Goal: Transaction & Acquisition: Purchase product/service

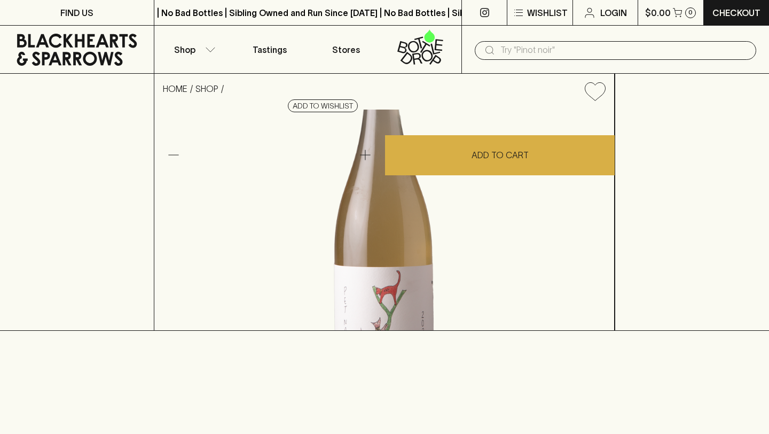
click at [319, 222] on img at bounding box center [384, 220] width 460 height 221
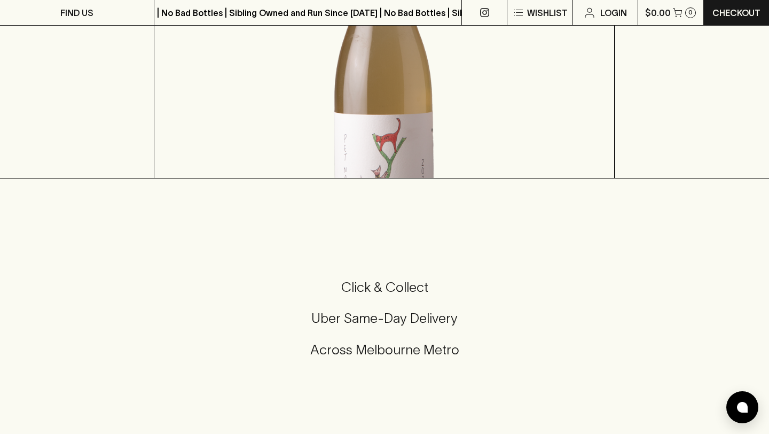
scroll to position [155, 0]
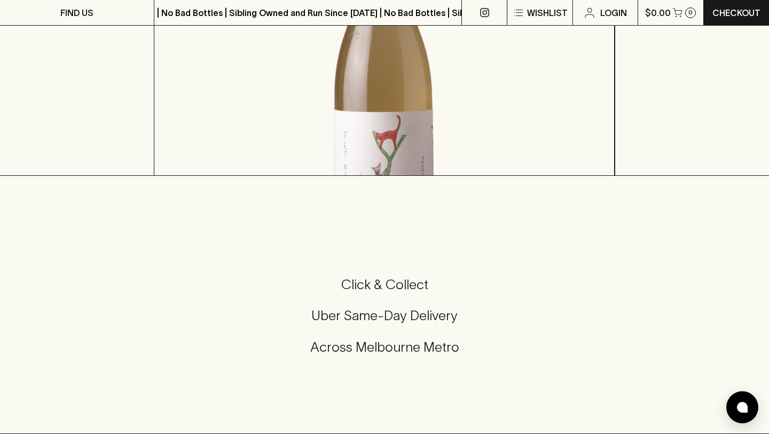
click at [362, 175] on img at bounding box center [384, 65] width 460 height 221
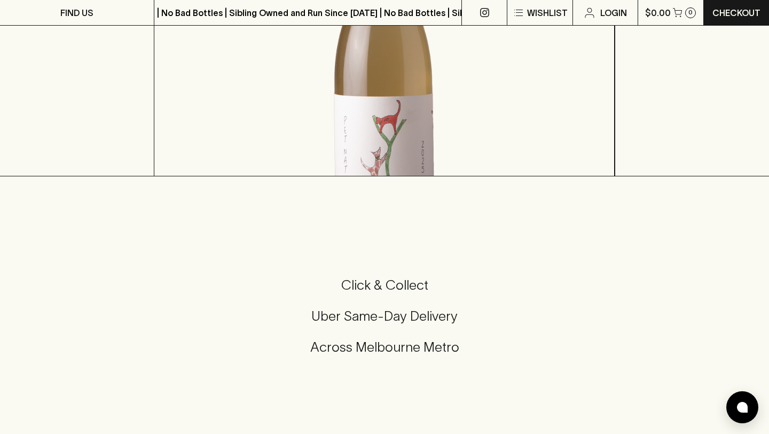
scroll to position [184, 0]
click at [322, 177] on img at bounding box center [384, 51] width 460 height 252
click at [321, 177] on img at bounding box center [384, 51] width 460 height 252
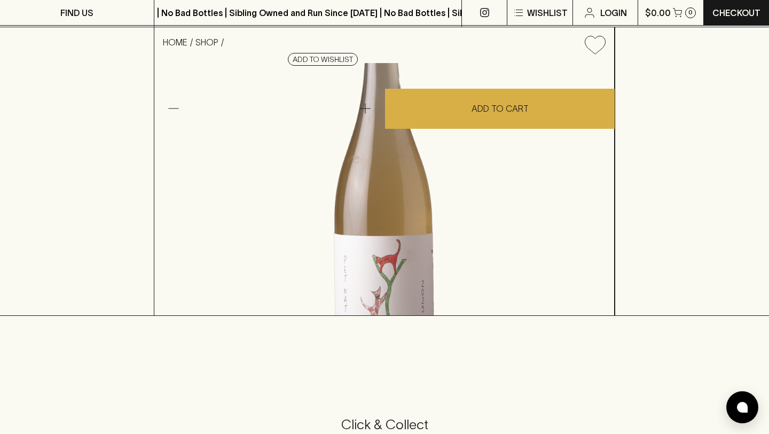
scroll to position [0, 0]
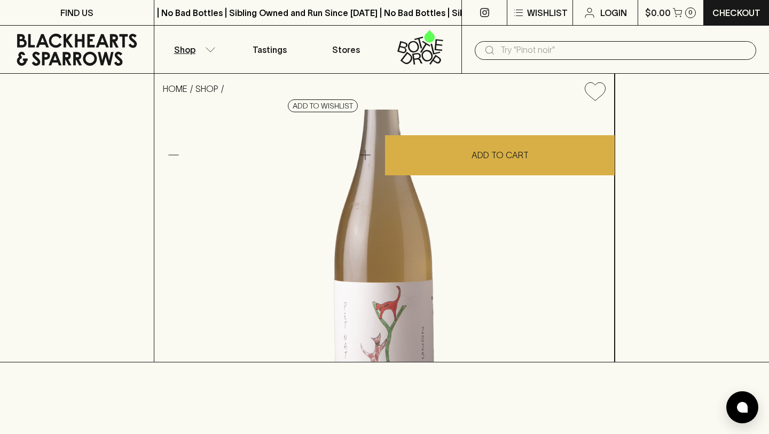
click at [212, 57] on button "Shop" at bounding box center [192, 50] width 77 height 48
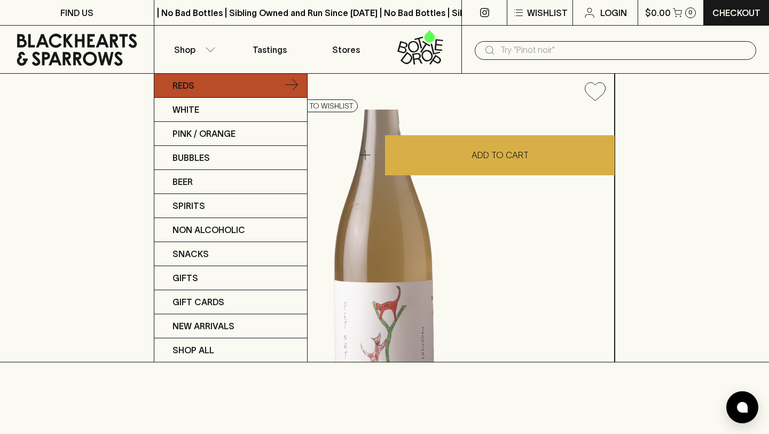
click at [201, 87] on link "Reds" at bounding box center [230, 86] width 153 height 24
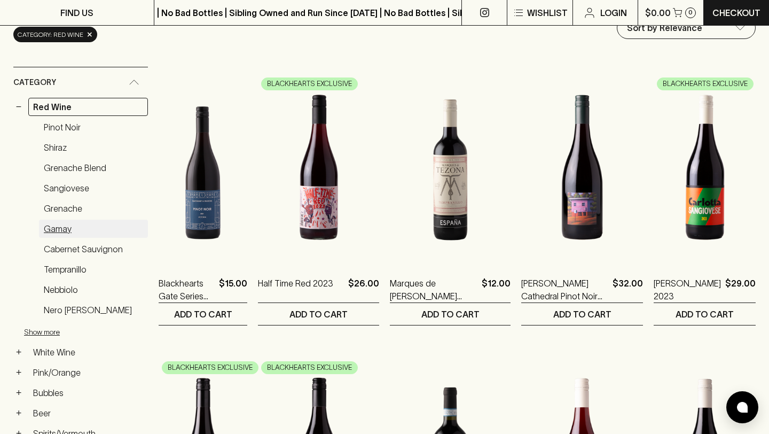
scroll to position [169, 0]
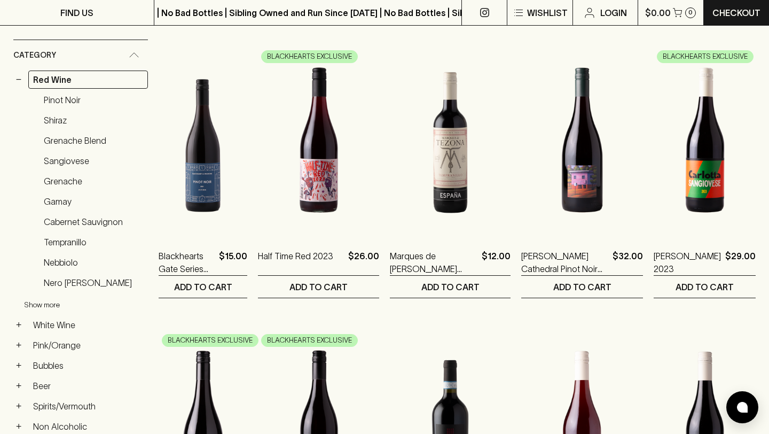
click at [59, 306] on button "Show more" at bounding box center [94, 305] width 140 height 22
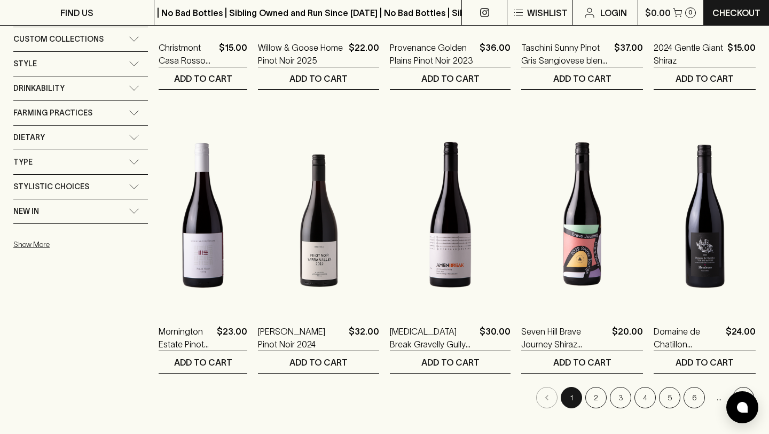
scroll to position [945, 0]
click at [598, 401] on button "2" at bounding box center [595, 396] width 21 height 21
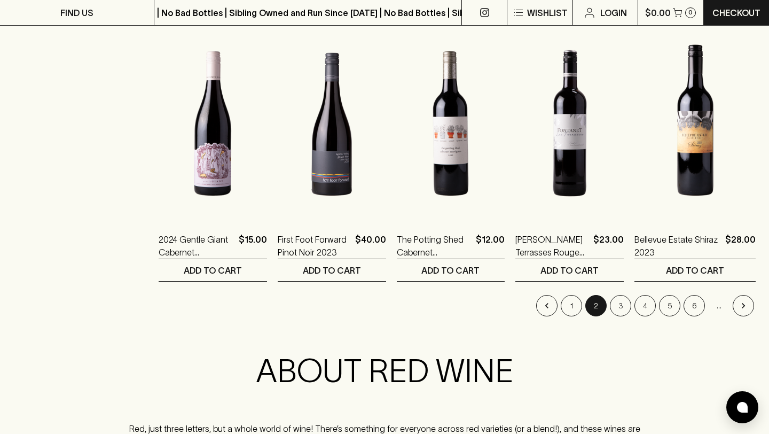
scroll to position [1038, 0]
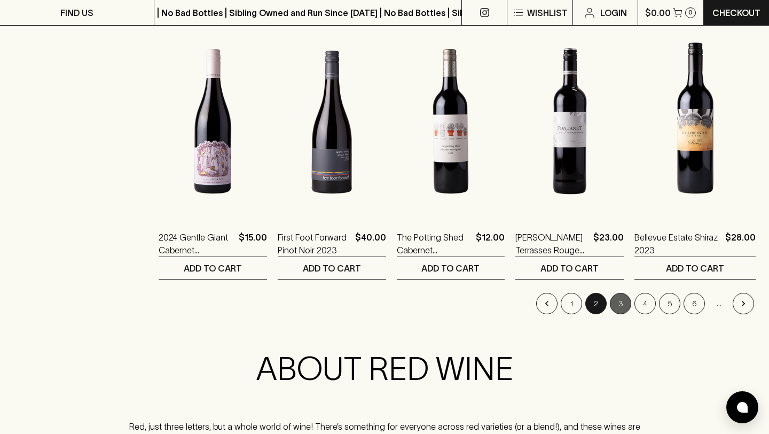
click at [623, 305] on button "3" at bounding box center [620, 303] width 21 height 21
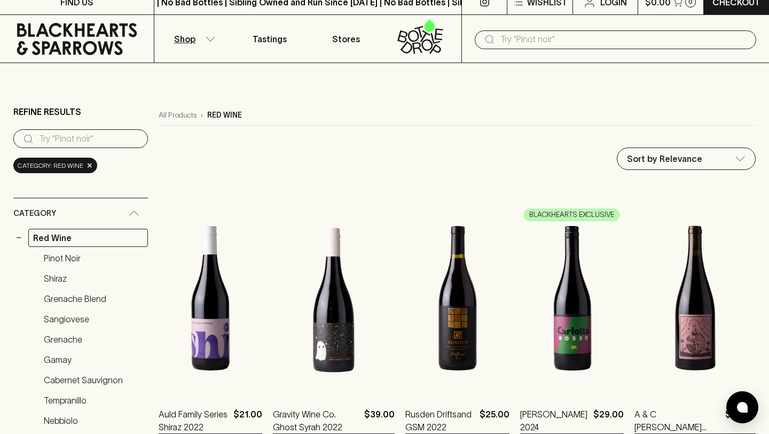
scroll to position [13, 0]
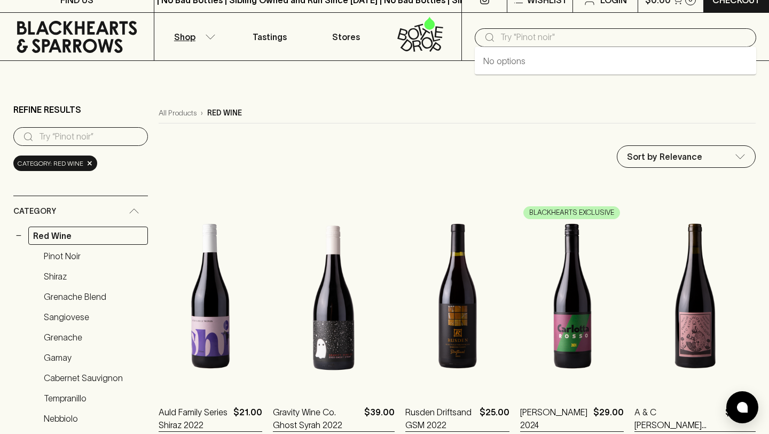
click at [533, 38] on input "text" at bounding box center [624, 37] width 247 height 17
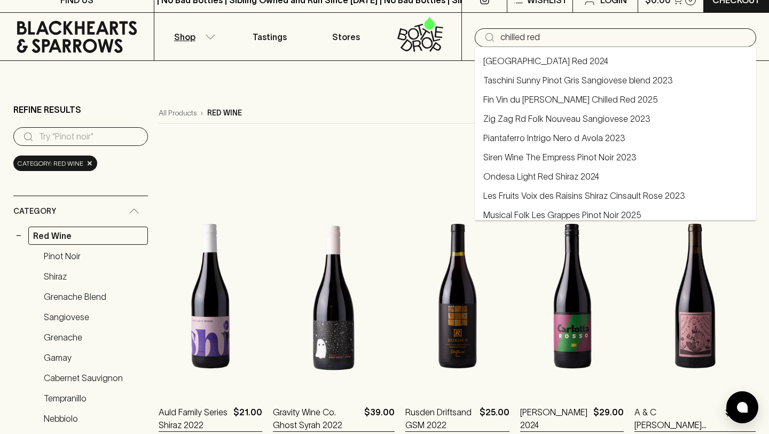
type input "chilled red"
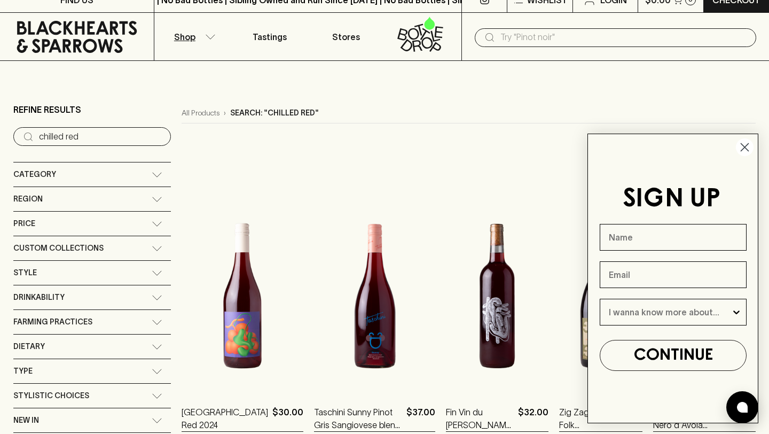
click at [748, 146] on circle "Close dialog" at bounding box center [745, 147] width 18 height 18
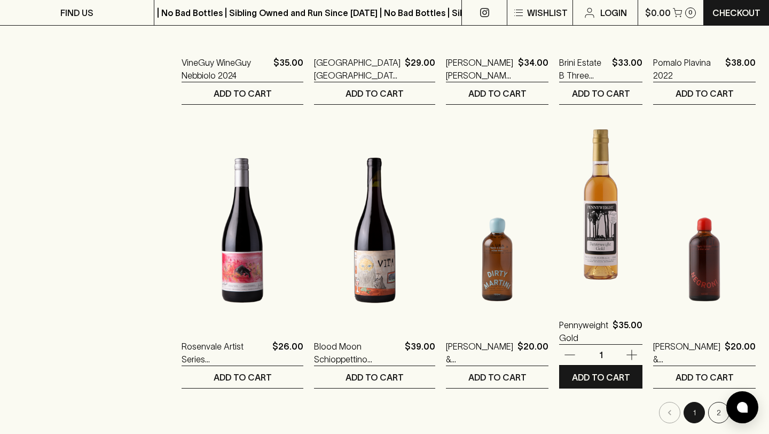
scroll to position [983, 0]
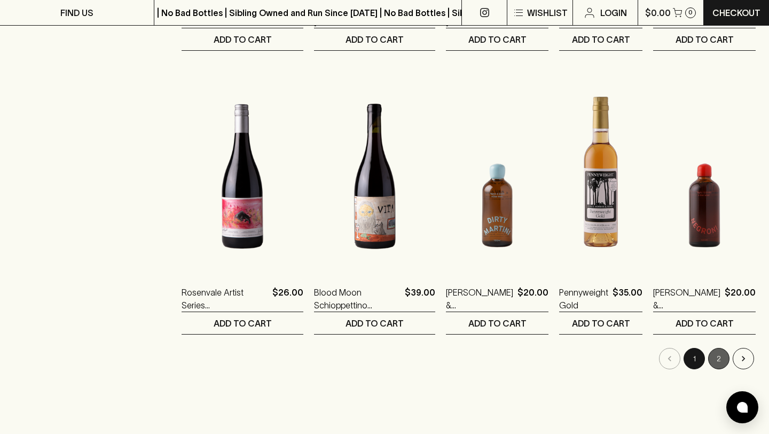
click at [718, 357] on button "2" at bounding box center [718, 358] width 21 height 21
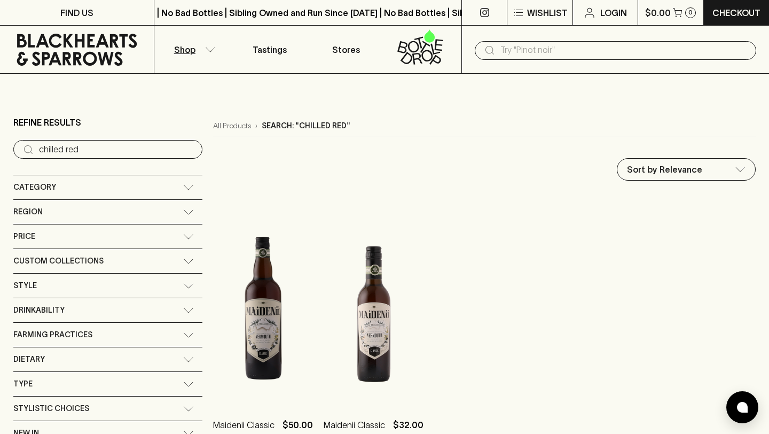
click at [216, 49] on button "Shop" at bounding box center [192, 50] width 77 height 48
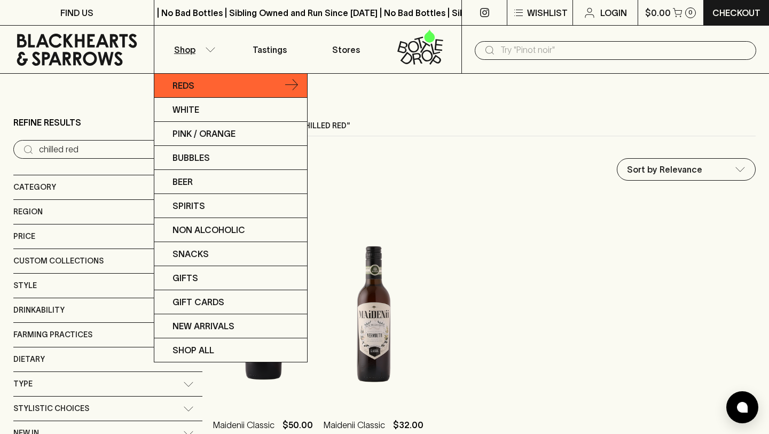
click at [206, 85] on link "Reds" at bounding box center [230, 86] width 153 height 24
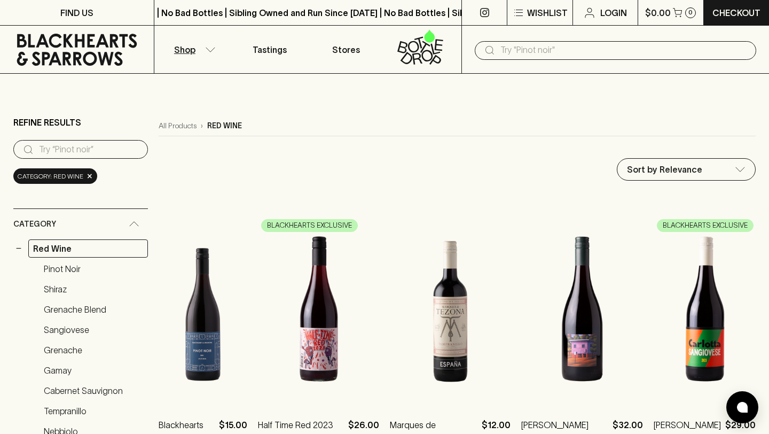
click at [257, 167] on div "Sort by Relevance default ​" at bounding box center [457, 169] width 597 height 22
click at [211, 53] on button "Shop" at bounding box center [192, 50] width 77 height 48
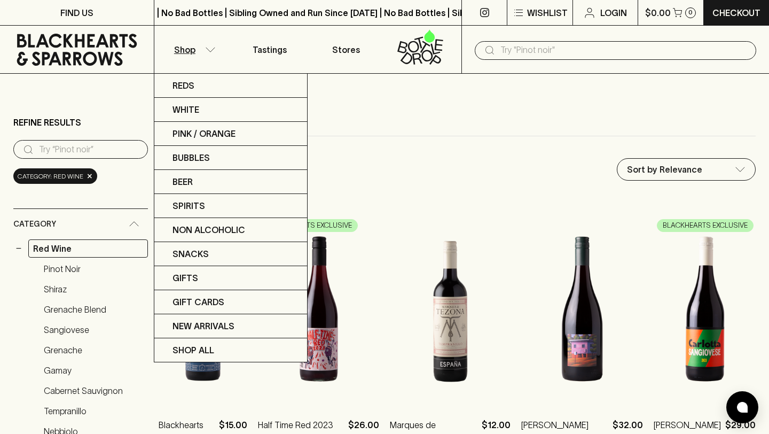
click at [212, 52] on div at bounding box center [384, 217] width 769 height 434
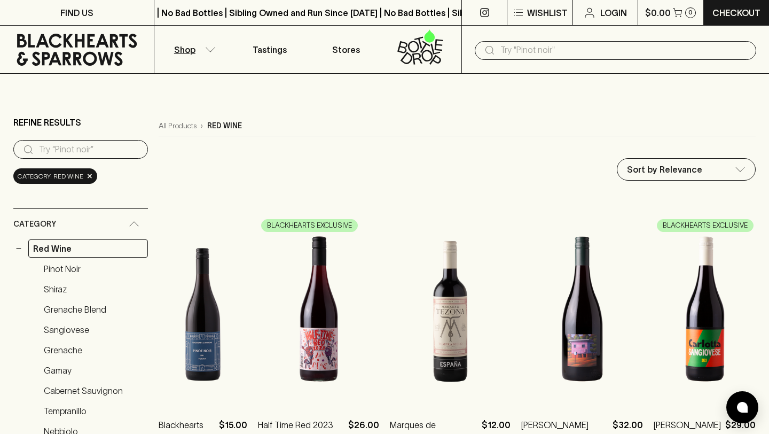
click at [263, 167] on div "Sort by Relevance default ​" at bounding box center [457, 169] width 597 height 22
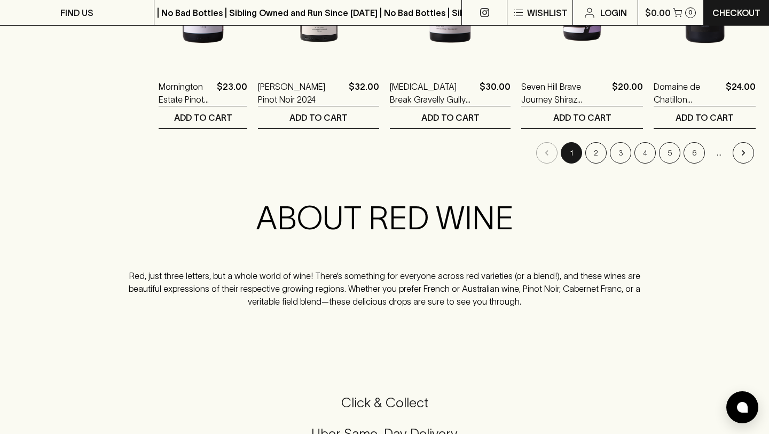
scroll to position [1163, 0]
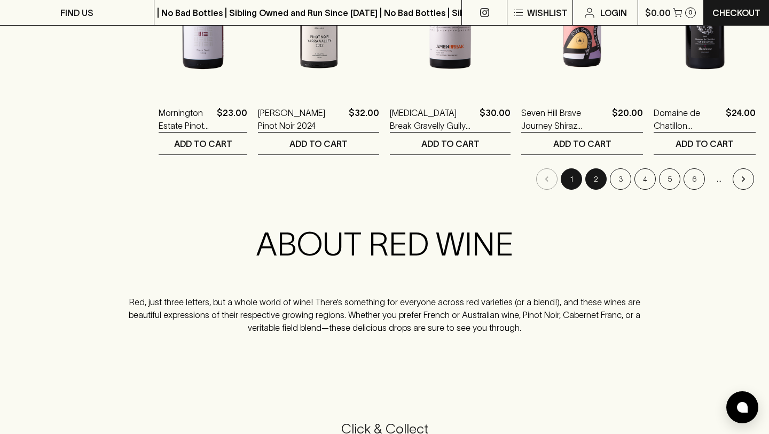
click at [593, 178] on button "2" at bounding box center [595, 178] width 21 height 21
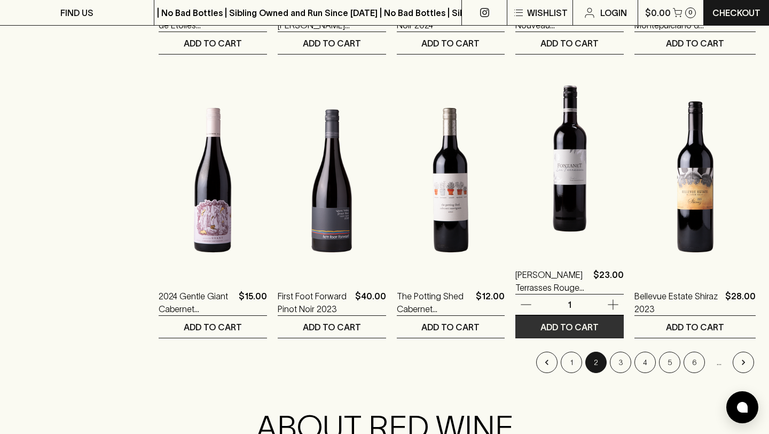
scroll to position [987, 0]
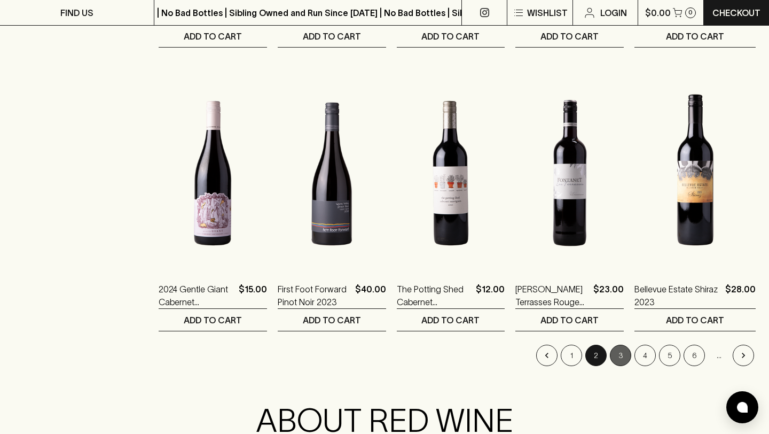
click at [621, 360] on button "3" at bounding box center [620, 355] width 21 height 21
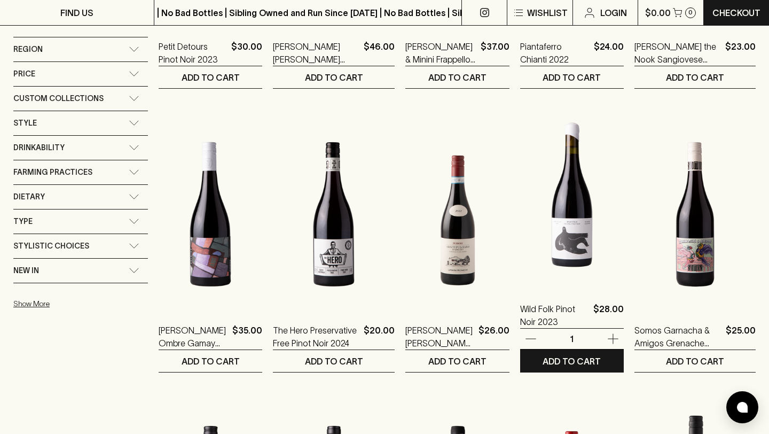
scroll to position [757, 0]
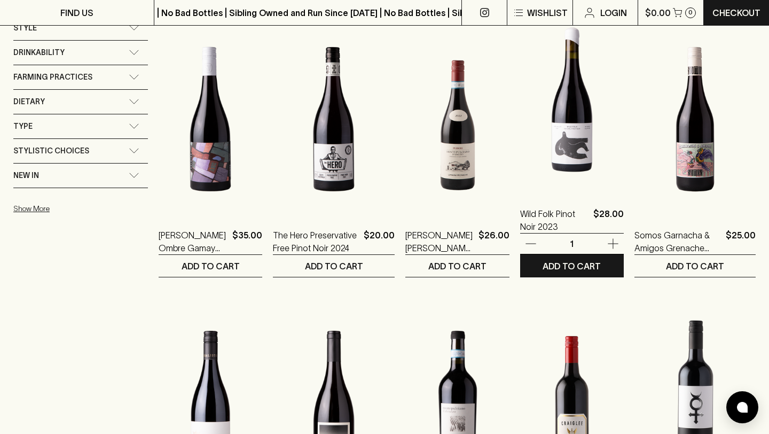
click at [591, 187] on img at bounding box center [572, 97] width 104 height 187
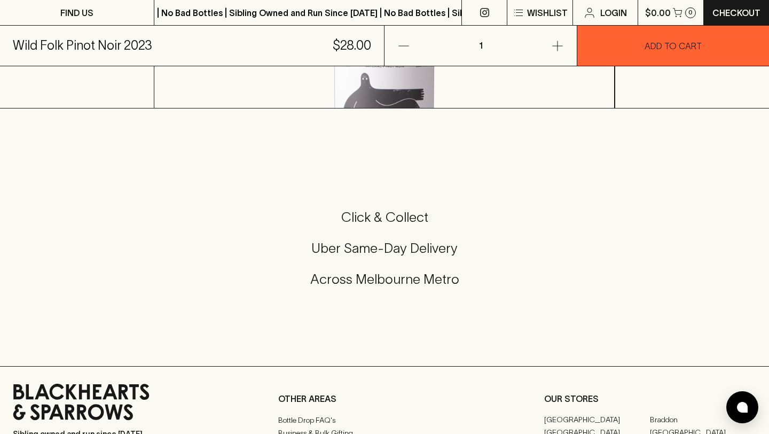
scroll to position [258, 0]
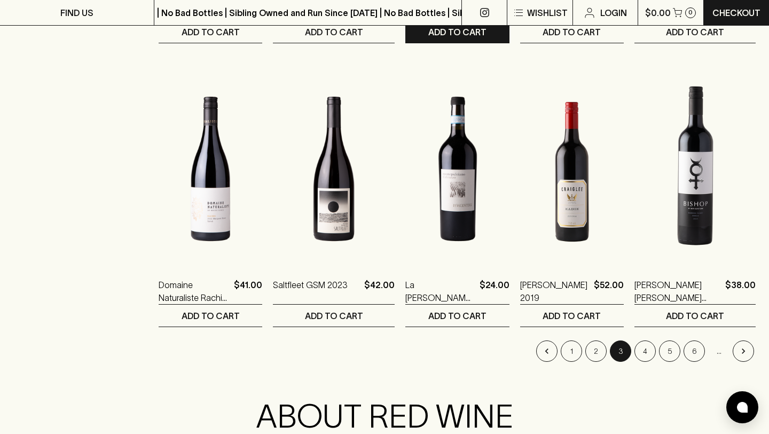
scroll to position [991, 0]
click at [647, 356] on button "4" at bounding box center [645, 350] width 21 height 21
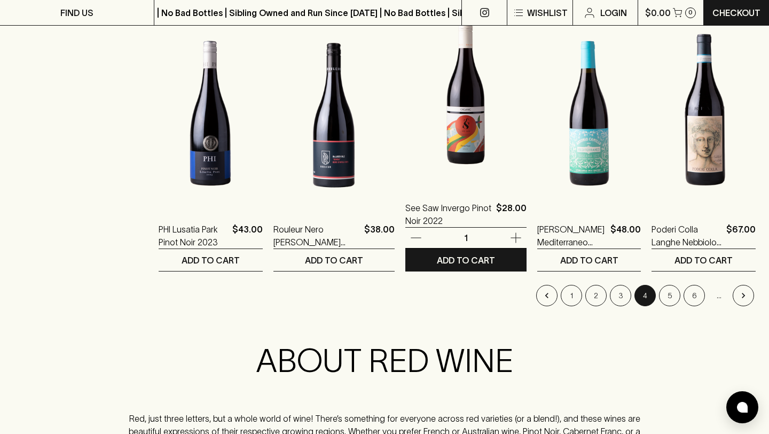
scroll to position [1067, 0]
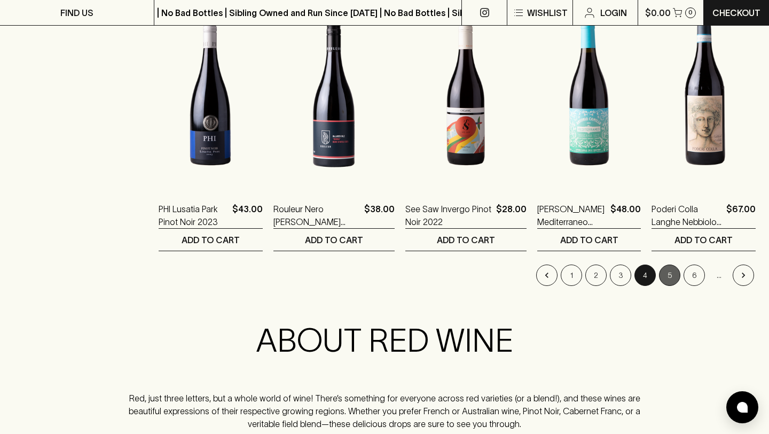
click at [667, 275] on button "5" at bounding box center [669, 274] width 21 height 21
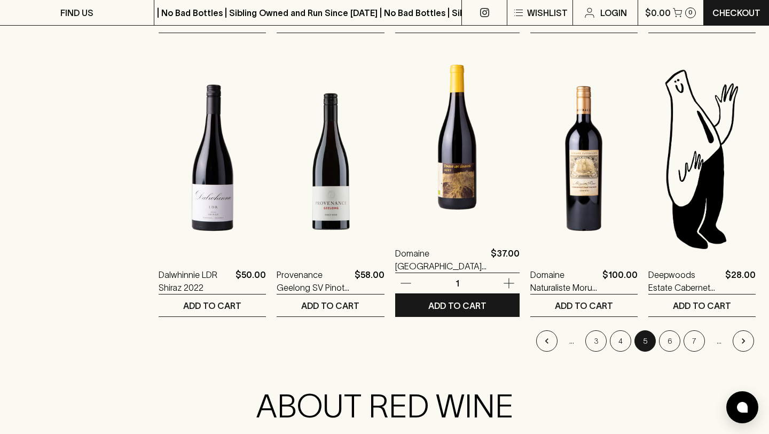
scroll to position [1004, 0]
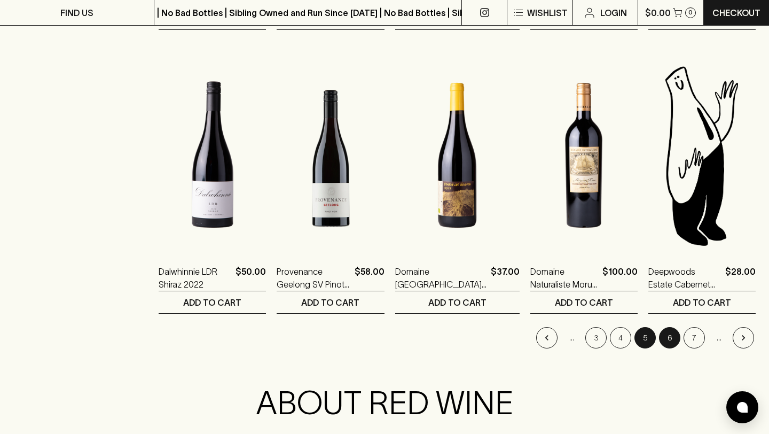
click at [669, 340] on button "6" at bounding box center [669, 337] width 21 height 21
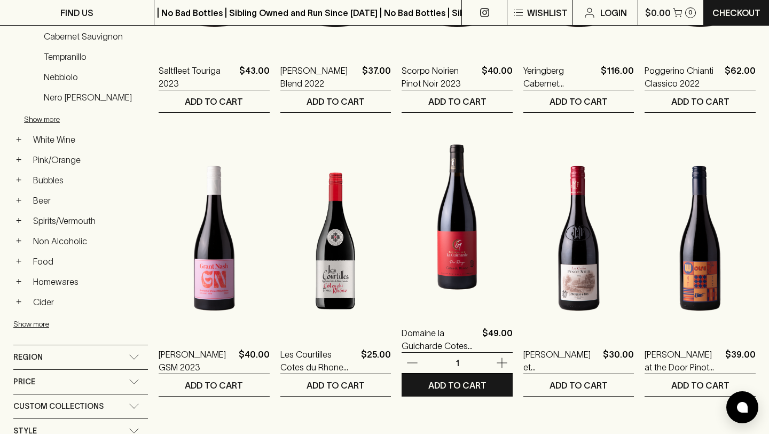
scroll to position [358, 0]
